Goal: Find specific page/section: Find specific page/section

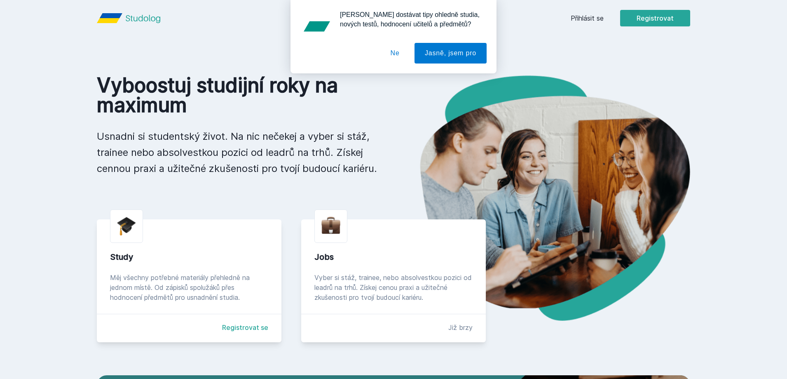
scroll to position [41, 0]
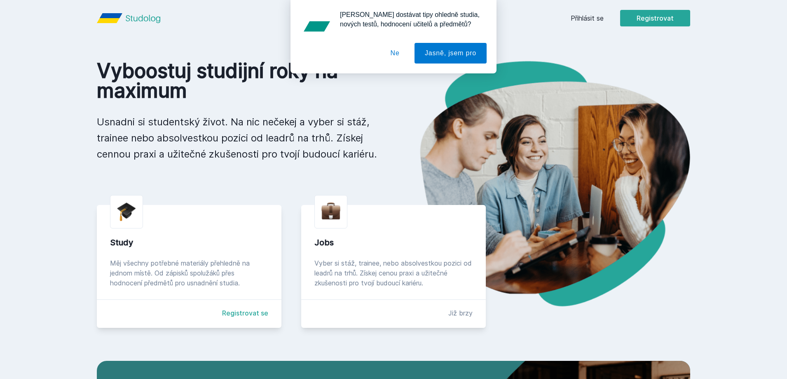
click at [587, 15] on div "[PERSON_NAME] dostávat tipy ohledně studia, nových testů, hodnocení učitelů a p…" at bounding box center [393, 36] width 787 height 73
click at [392, 55] on button "Ne" at bounding box center [395, 53] width 30 height 21
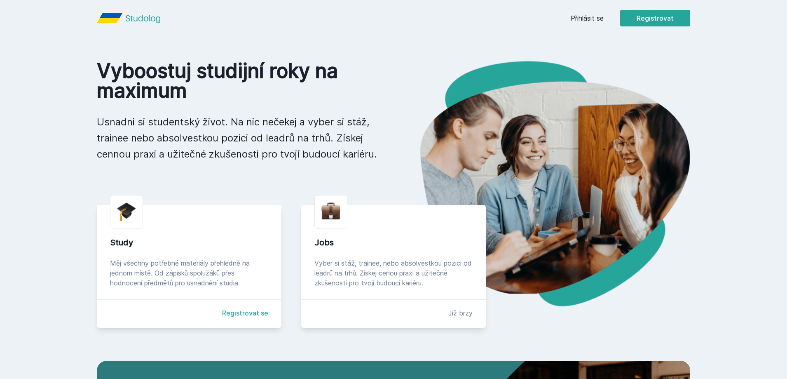
click at [592, 21] on link "Přihlásit se" at bounding box center [587, 18] width 33 height 10
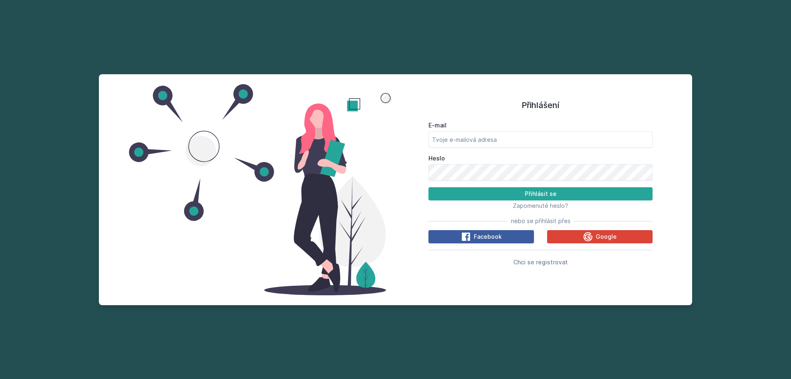
click at [495, 239] on span "Facebook" at bounding box center [488, 236] width 28 height 8
click at [582, 233] on button "Google" at bounding box center [599, 236] width 105 height 13
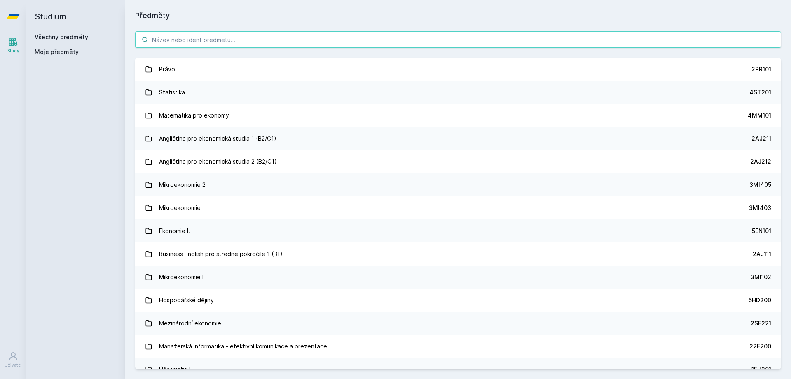
click at [175, 47] on input "search" at bounding box center [458, 39] width 646 height 16
paste input "5HP343"
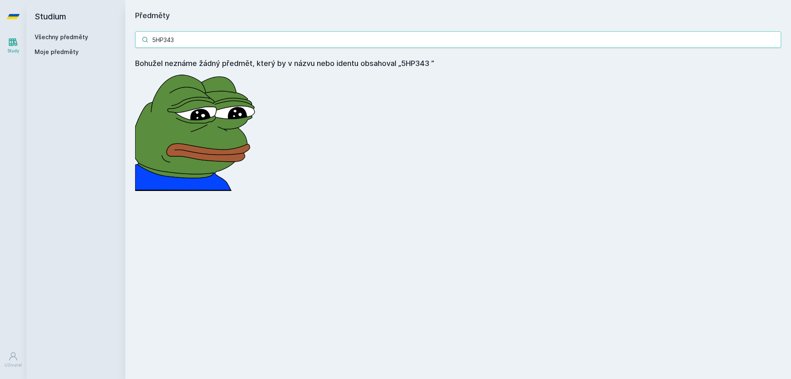
type input "5HP343"
click at [58, 38] on link "Všechny předměty" at bounding box center [62, 36] width 54 height 7
click at [63, 38] on link "Všechny předměty" at bounding box center [62, 36] width 54 height 7
drag, startPoint x: 186, startPoint y: 42, endPoint x: 118, endPoint y: 45, distance: 68.5
click at [118, 45] on div "Studium Všechny předměty Moje předměty Předměty 5HP343 Bohužel neznáme žádný př…" at bounding box center [408, 189] width 765 height 379
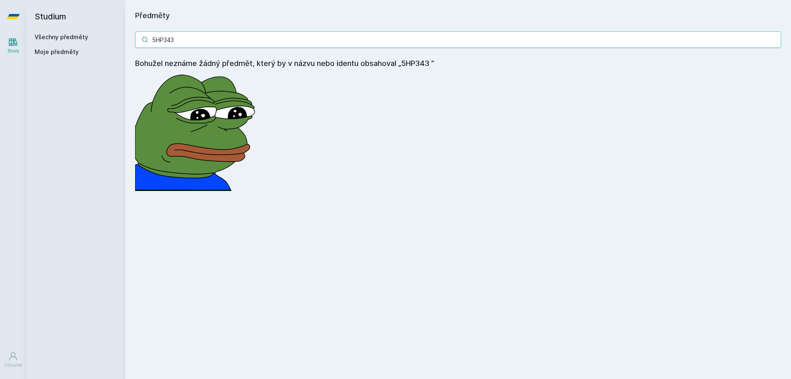
click at [190, 38] on input "5HP343" at bounding box center [458, 39] width 646 height 16
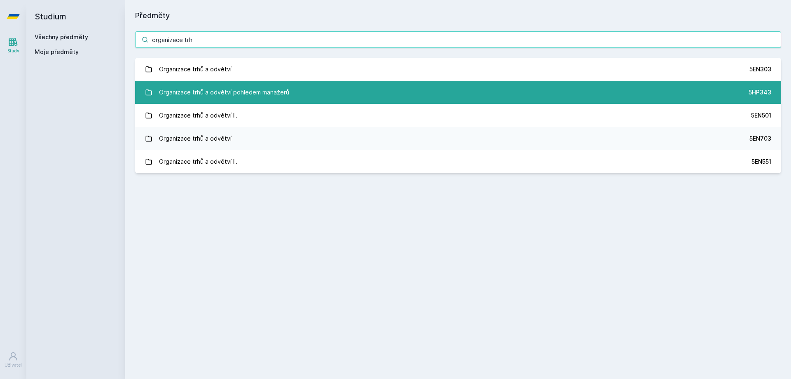
type input "organizace trh"
click at [262, 89] on div "Organizace trhů a odvětví pohledem manažerů" at bounding box center [224, 92] width 130 height 16
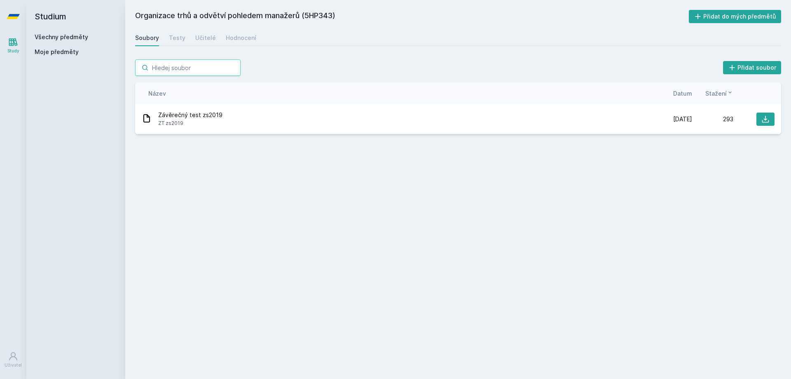
click at [183, 70] on input "search" at bounding box center [187, 67] width 105 height 16
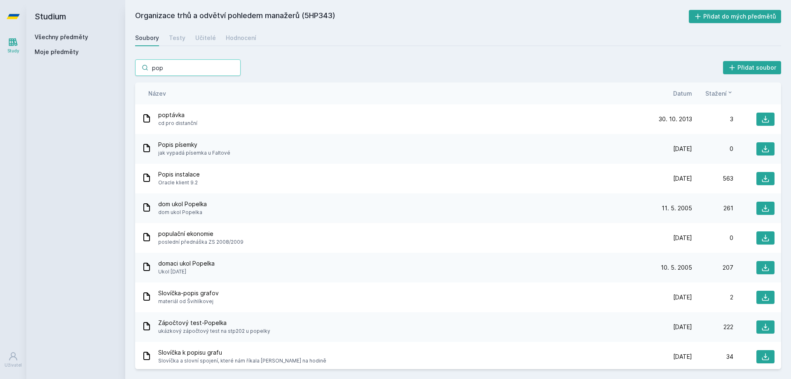
type input "pop"
drag, startPoint x: 283, startPoint y: 63, endPoint x: 270, endPoint y: 61, distance: 13.8
click at [283, 63] on div "pop Přidat soubor" at bounding box center [458, 67] width 646 height 16
click at [73, 36] on link "Všechny předměty" at bounding box center [62, 36] width 54 height 7
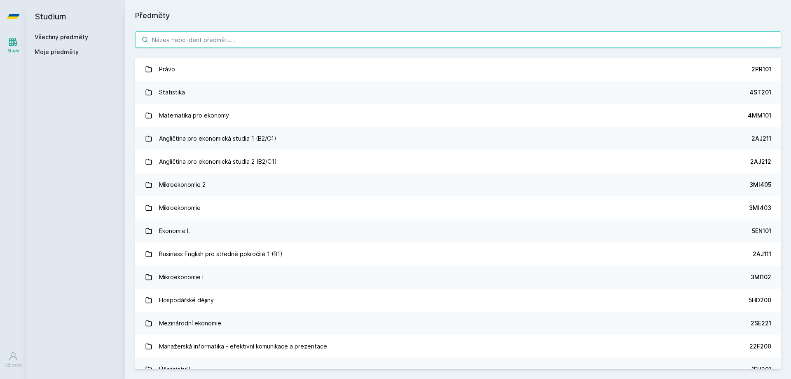
click at [167, 39] on input "search" at bounding box center [458, 39] width 646 height 16
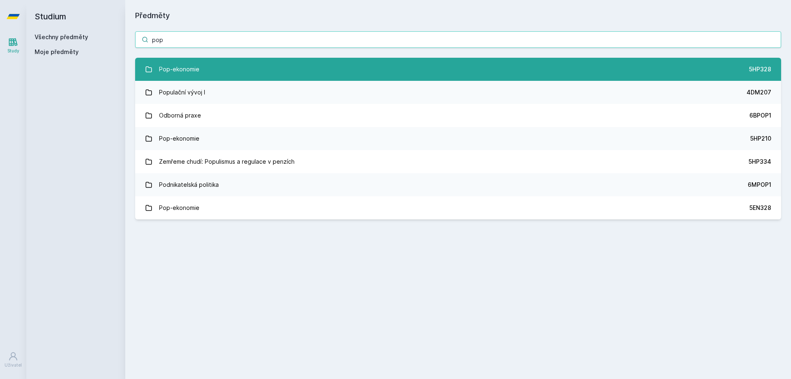
type input "pop"
click at [241, 66] on link "Pop-ekonomie 5HP328" at bounding box center [458, 69] width 646 height 23
